Goal: Check status

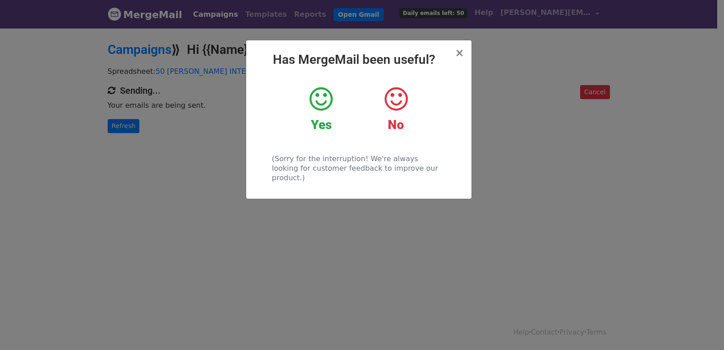
click at [133, 121] on div "× Has MergeMail been useful? Yes No (Sorry for the interruption! We're always l…" at bounding box center [362, 188] width 724 height 323
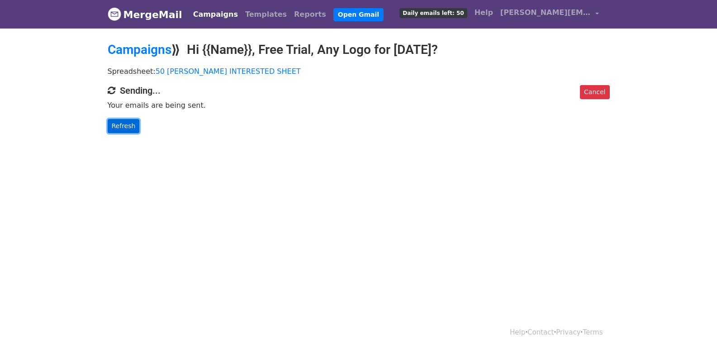
click at [116, 127] on link "Refresh" at bounding box center [124, 126] width 32 height 14
click at [124, 124] on link "Refresh" at bounding box center [124, 126] width 32 height 14
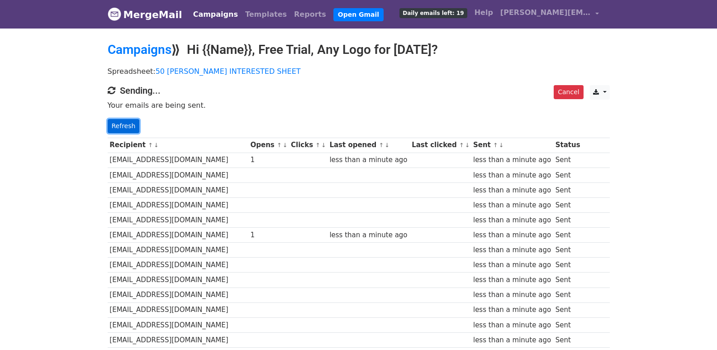
click at [127, 124] on link "Refresh" at bounding box center [124, 126] width 32 height 14
